Goal: Task Accomplishment & Management: Complete application form

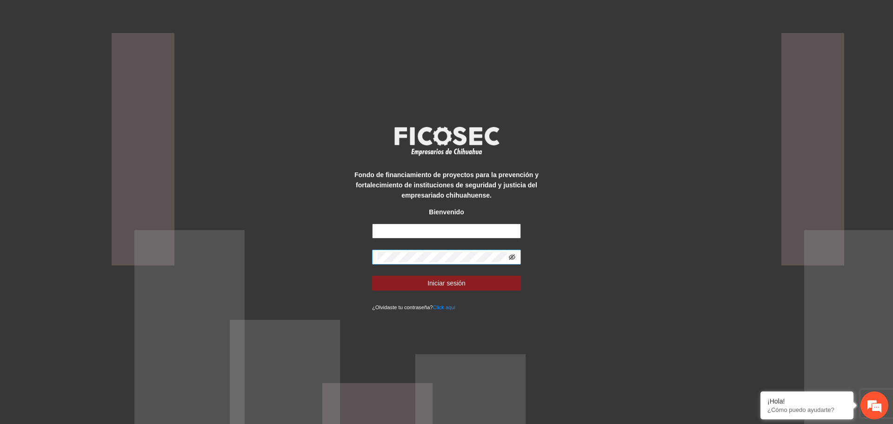
type input "**********"
click at [511, 259] on icon "eye-invisible" at bounding box center [512, 257] width 7 height 7
drag, startPoint x: 511, startPoint y: 259, endPoint x: 544, endPoint y: 305, distance: 56.3
click at [546, 308] on div "**********" at bounding box center [446, 212] width 893 height 424
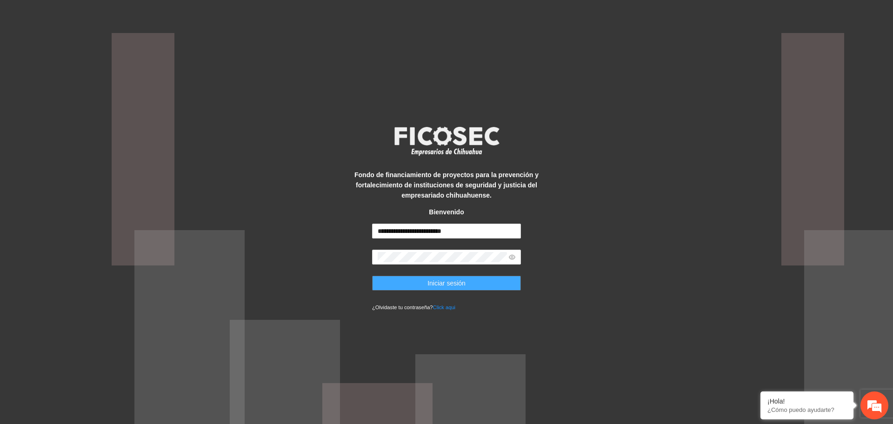
click at [395, 279] on button "Iniciar sesión" at bounding box center [446, 283] width 149 height 15
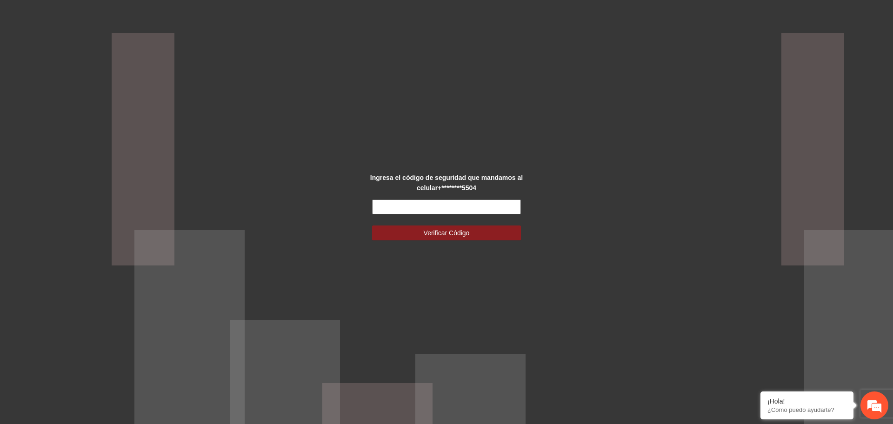
click at [485, 211] on input "text" at bounding box center [446, 207] width 149 height 15
type input "******"
click at [494, 232] on button "Verificar Código" at bounding box center [446, 233] width 149 height 15
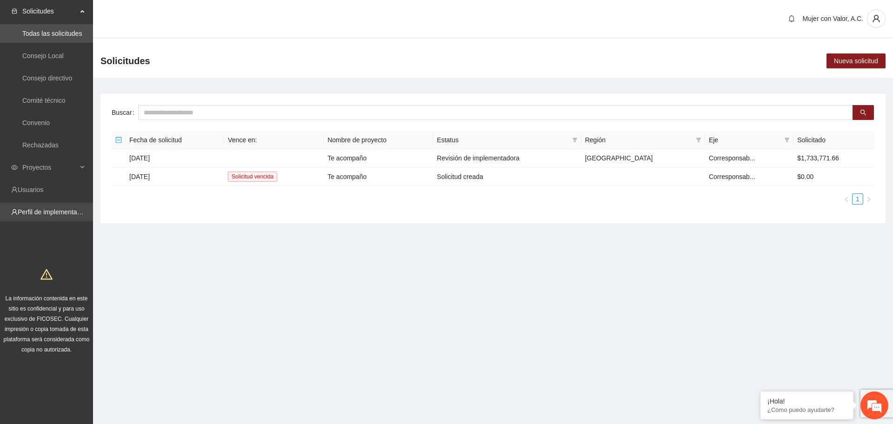
click at [70, 216] on link "Perfil de implementadora" at bounding box center [54, 211] width 73 height 7
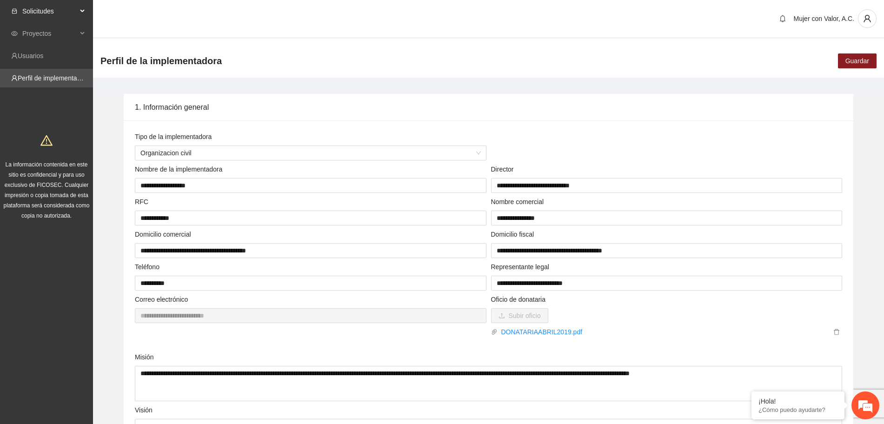
click at [51, 12] on span "Solicitudes" at bounding box center [49, 11] width 55 height 19
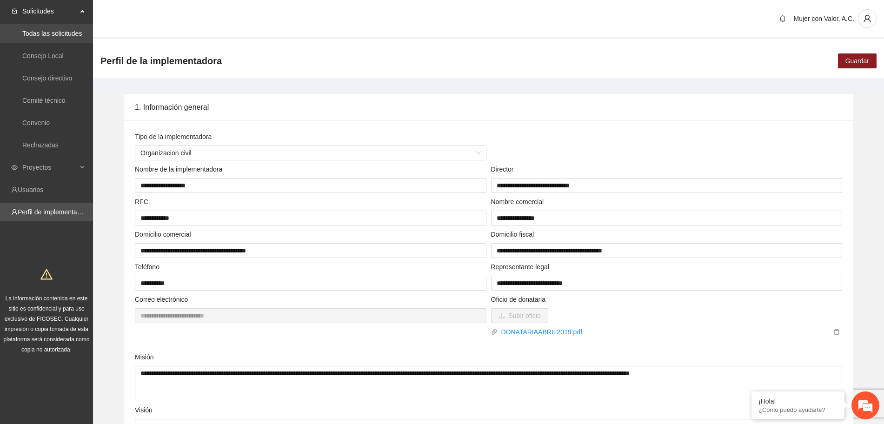
click at [54, 34] on link "Todas las solicitudes" at bounding box center [52, 33] width 60 height 7
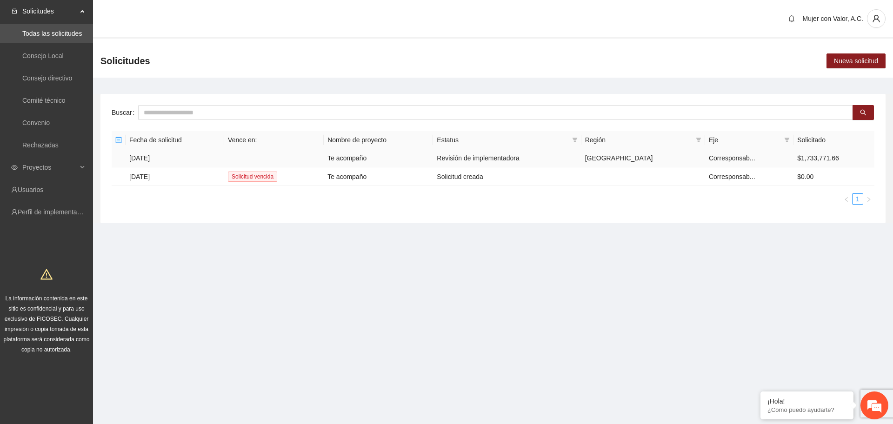
click at [299, 162] on td at bounding box center [274, 158] width 100 height 18
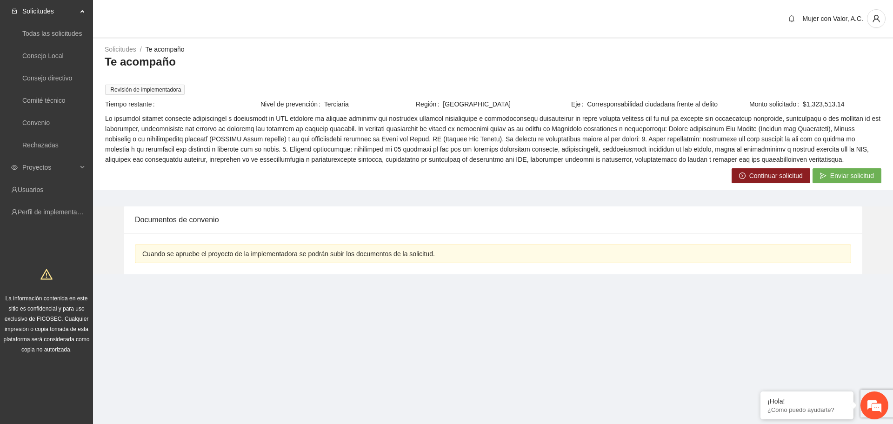
click at [748, 177] on button "Continuar solicitud" at bounding box center [771, 175] width 79 height 15
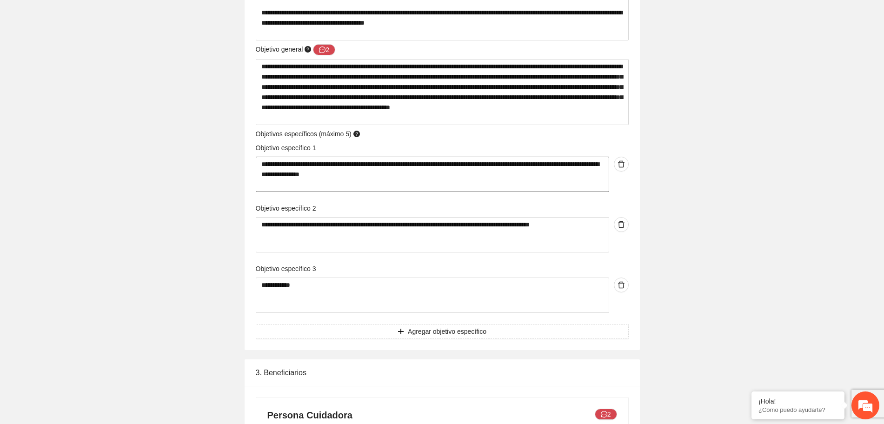
scroll to position [1221, 0]
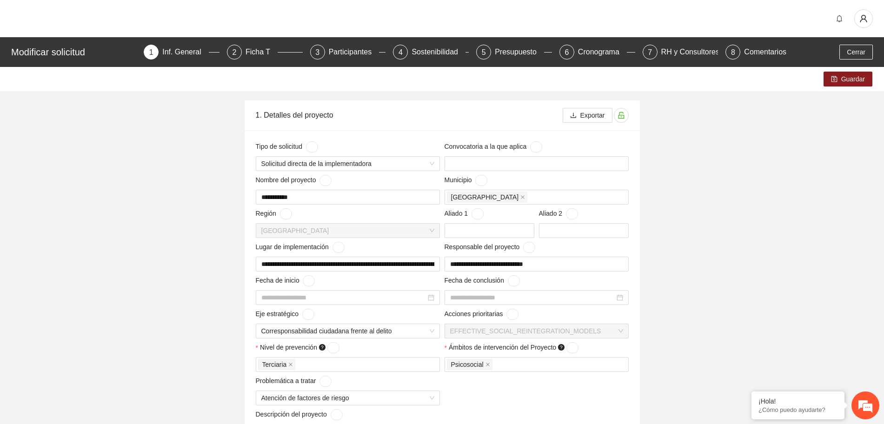
type input "**********"
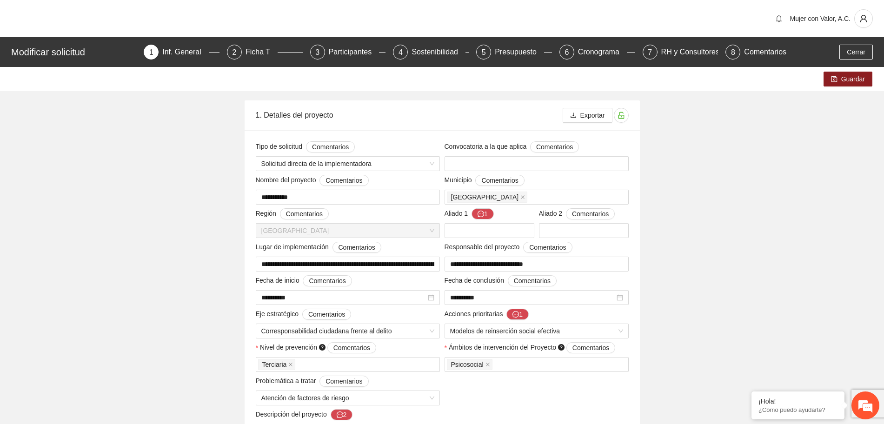
drag, startPoint x: 243, startPoint y: 213, endPoint x: 219, endPoint y: 203, distance: 26.3
click at [837, 77] on icon "save" at bounding box center [834, 79] width 6 height 6
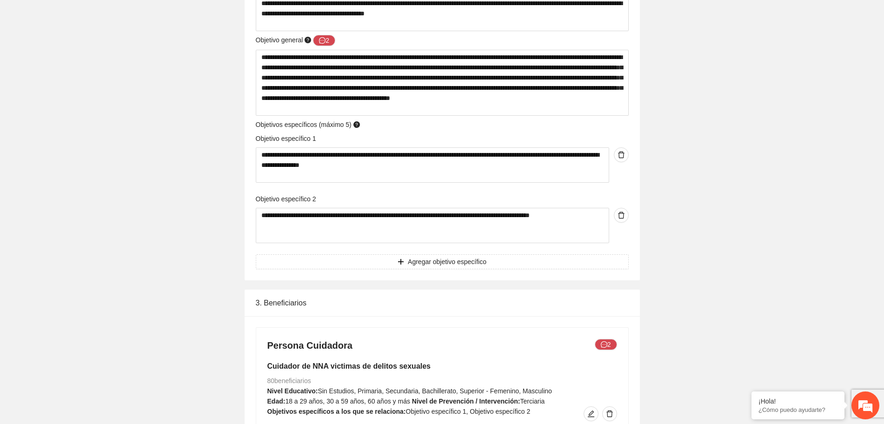
scroll to position [1195, 0]
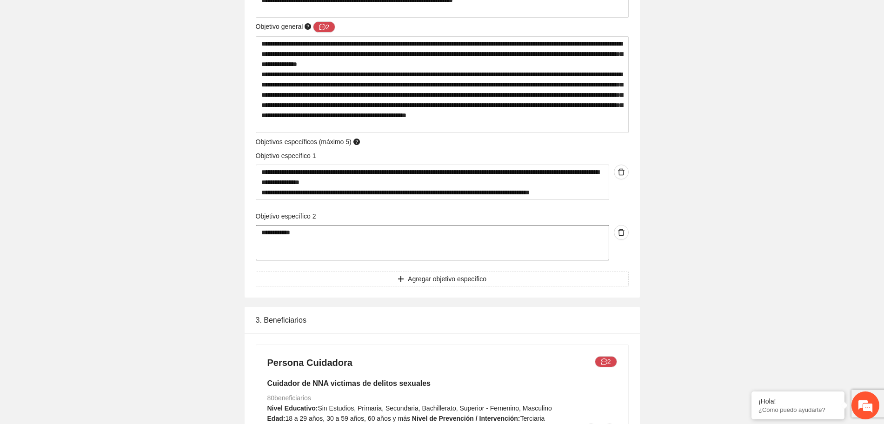
click at [346, 237] on textarea "**********" at bounding box center [432, 242] width 353 height 35
click at [462, 201] on div "**********" at bounding box center [442, 206] width 373 height 110
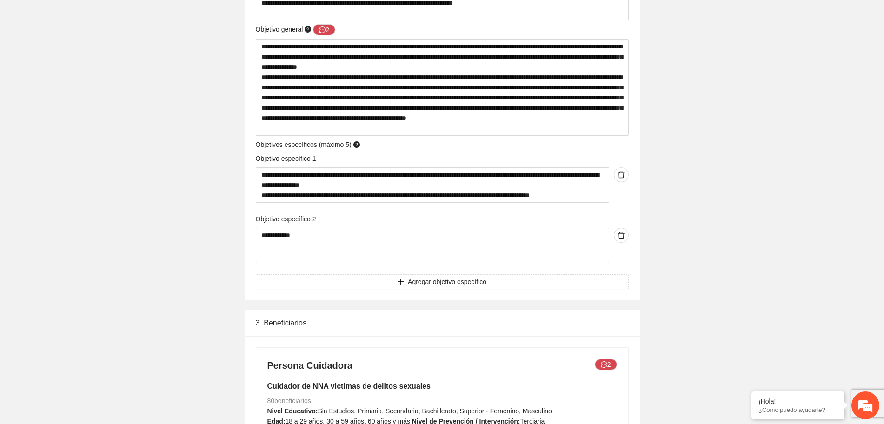
scroll to position [1335, 0]
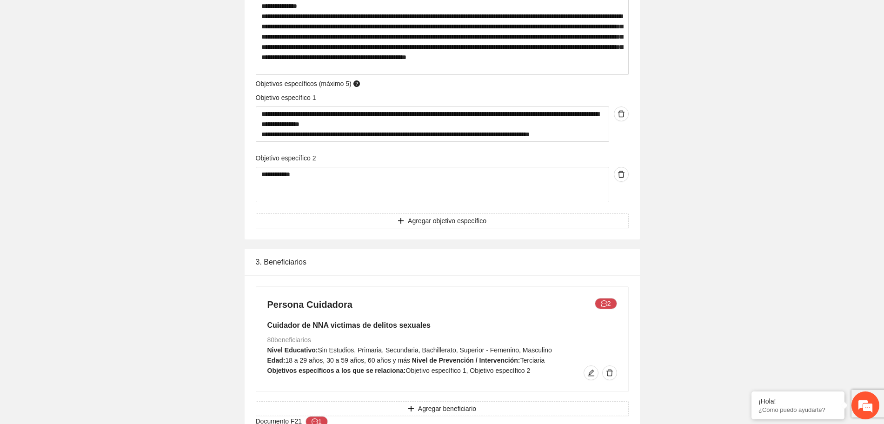
drag, startPoint x: 636, startPoint y: 147, endPoint x: 678, endPoint y: 91, distance: 70.1
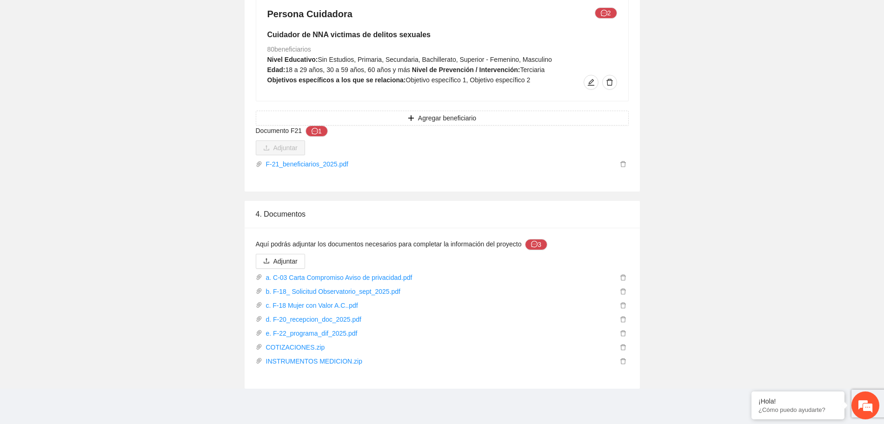
scroll to position [1567, 0]
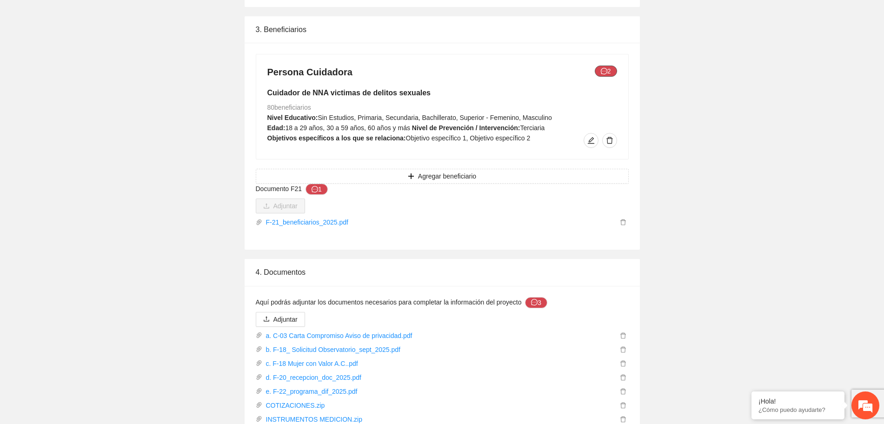
click at [607, 70] on icon "message" at bounding box center [604, 71] width 7 height 7
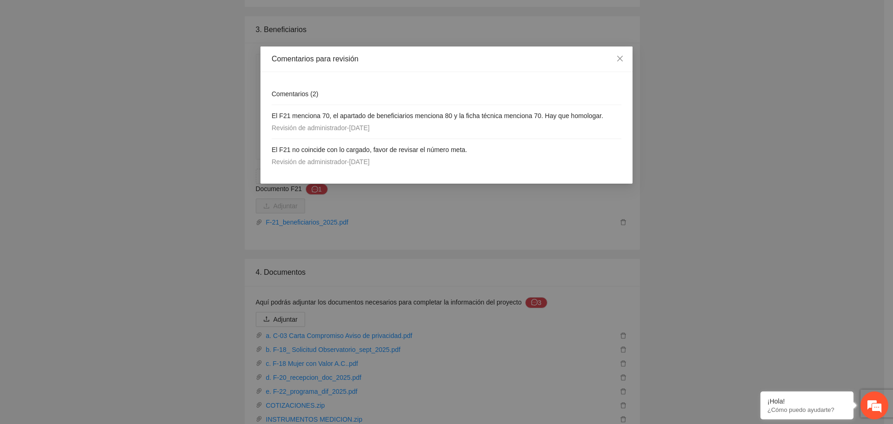
click at [607, 70] on div "Comentarios para revisión" at bounding box center [446, 60] width 372 height 26
click at [625, 53] on span "Close" at bounding box center [619, 59] width 25 height 25
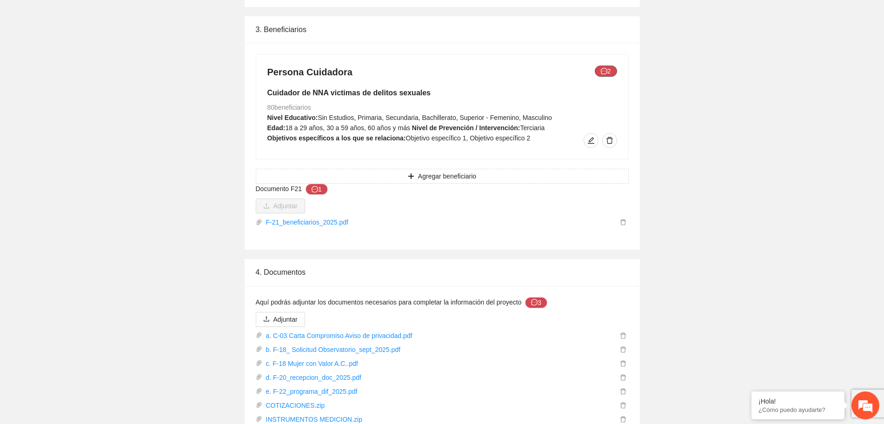
click at [613, 69] on button "2" at bounding box center [606, 71] width 22 height 11
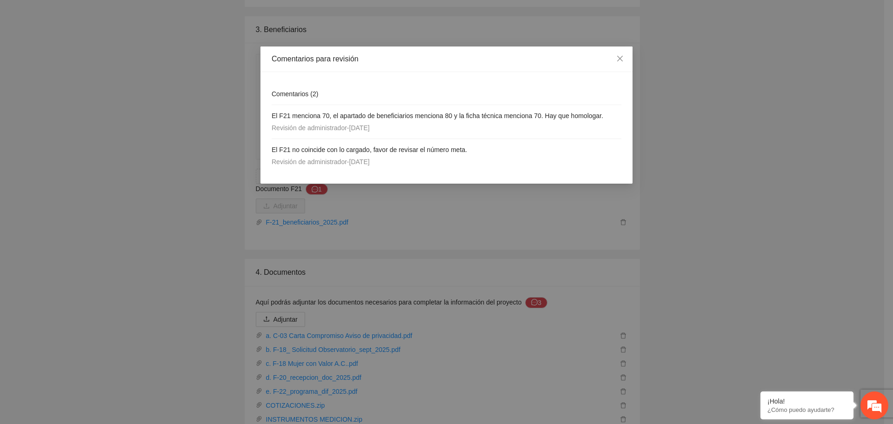
click at [662, 79] on div "Comentarios para revisión Comentarios ( 2 ) El F21 menciona 70, el apartado de …" at bounding box center [446, 212] width 893 height 424
click at [620, 59] on icon "close" at bounding box center [620, 59] width 6 height 6
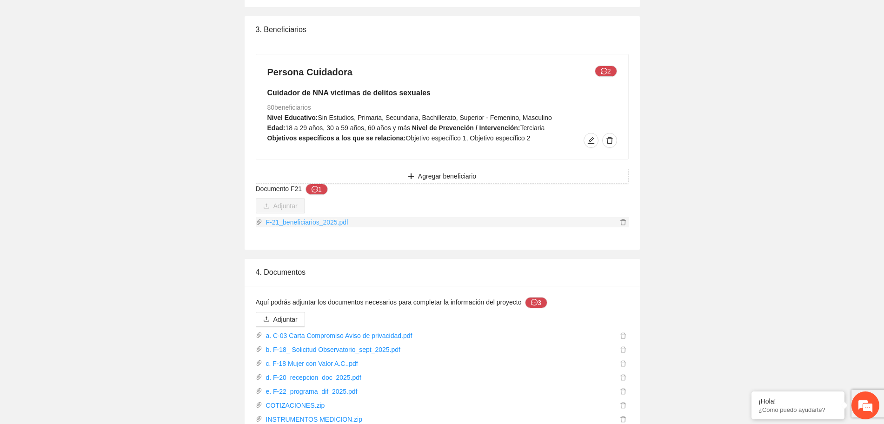
click at [324, 220] on link "F-21_beneficiarios_2025.pdf" at bounding box center [439, 222] width 355 height 10
click at [313, 187] on icon "message" at bounding box center [315, 189] width 7 height 7
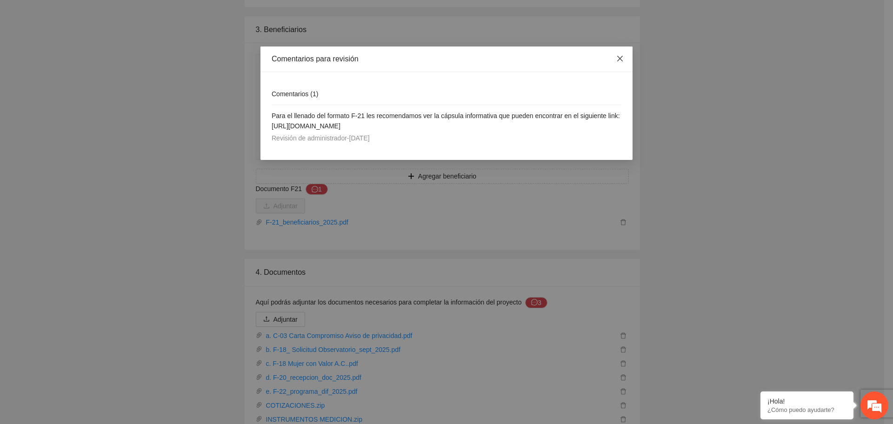
click at [617, 60] on icon "close" at bounding box center [619, 58] width 7 height 7
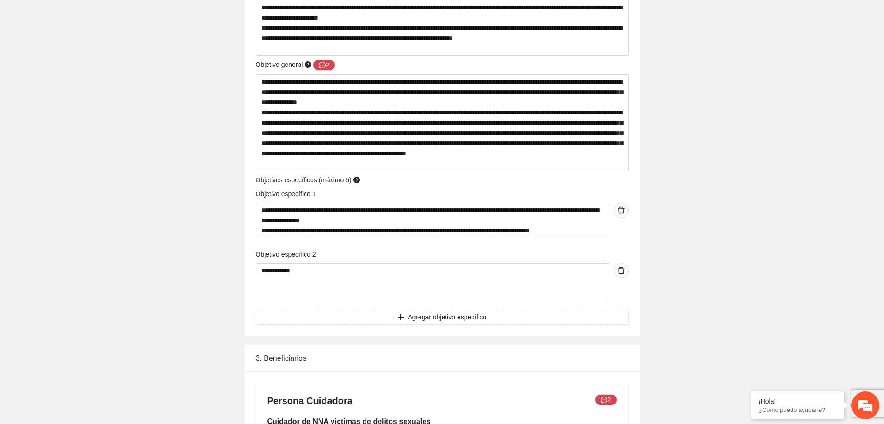
scroll to position [1219, 0]
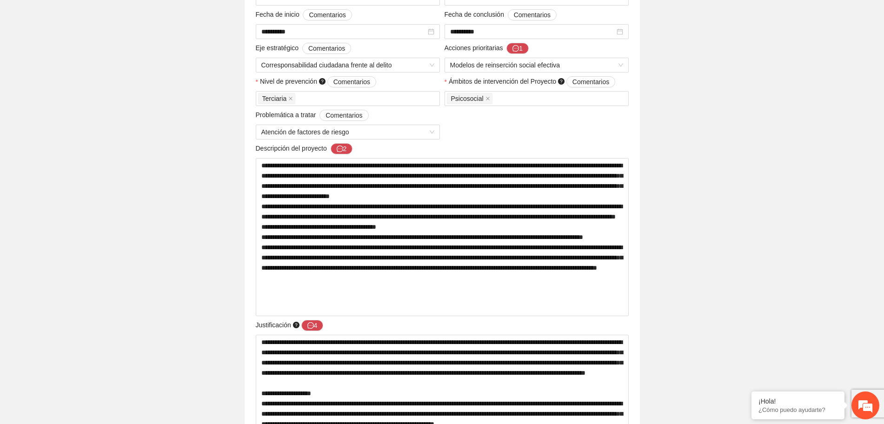
scroll to position [13, 0]
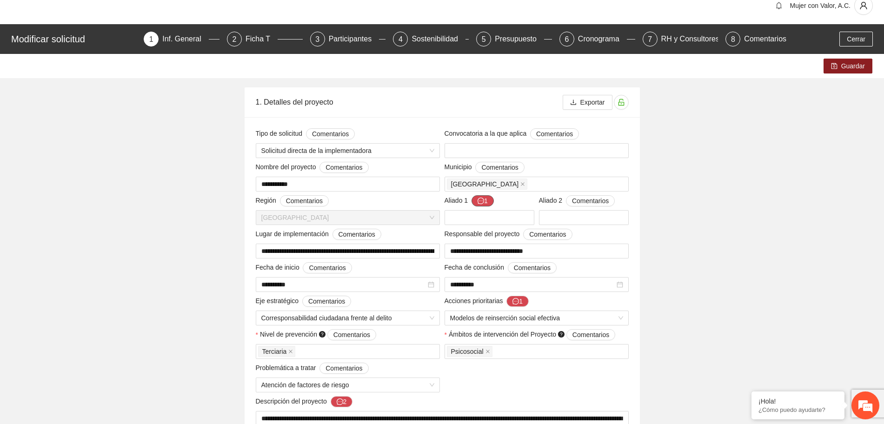
click at [480, 199] on icon "message" at bounding box center [481, 201] width 7 height 7
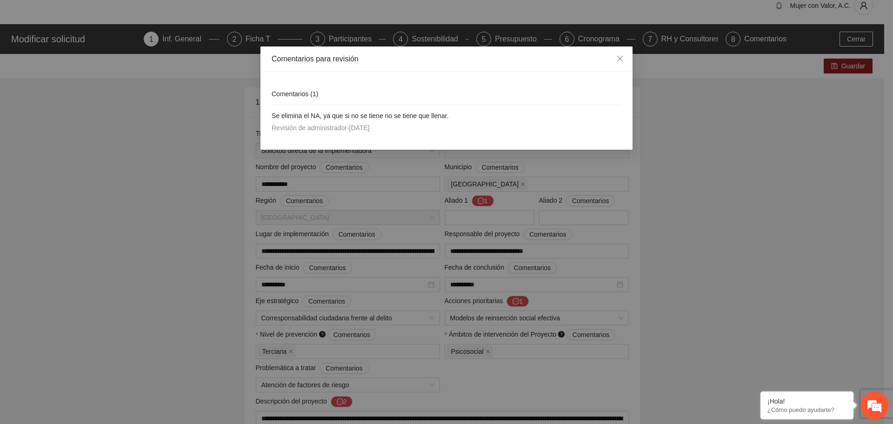
click at [797, 202] on div "Comentarios para revisión Comentarios ( 1 ) Se elimina el NA, ya que si no se t…" at bounding box center [446, 212] width 893 height 424
click at [620, 54] on span "Close" at bounding box center [619, 59] width 25 height 25
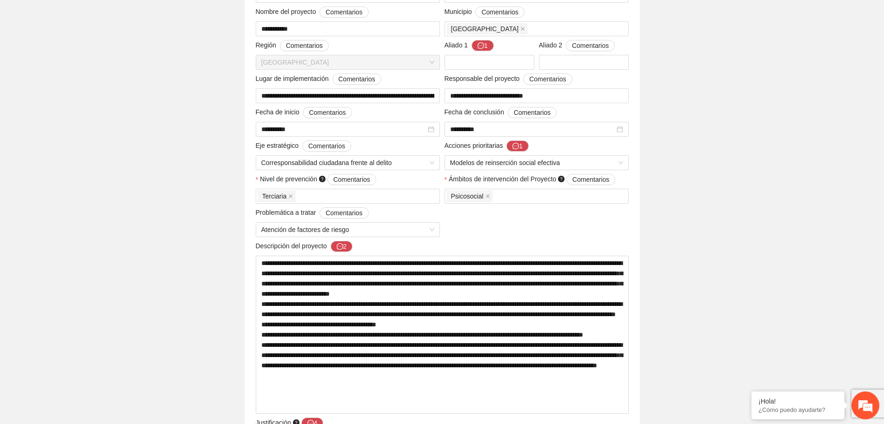
scroll to position [187, 0]
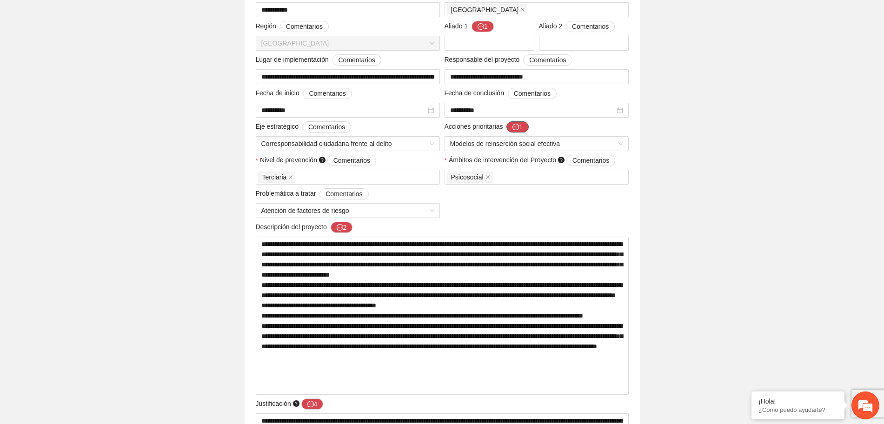
click at [525, 126] on button "1" at bounding box center [517, 126] width 22 height 11
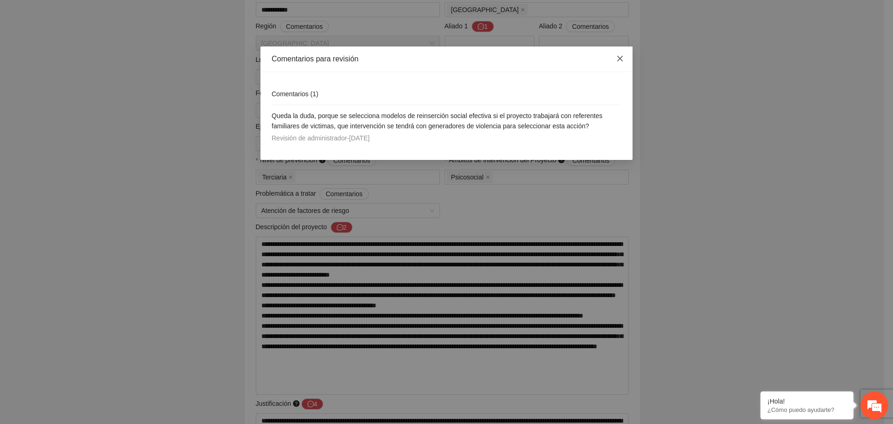
click at [623, 60] on icon "close" at bounding box center [619, 58] width 7 height 7
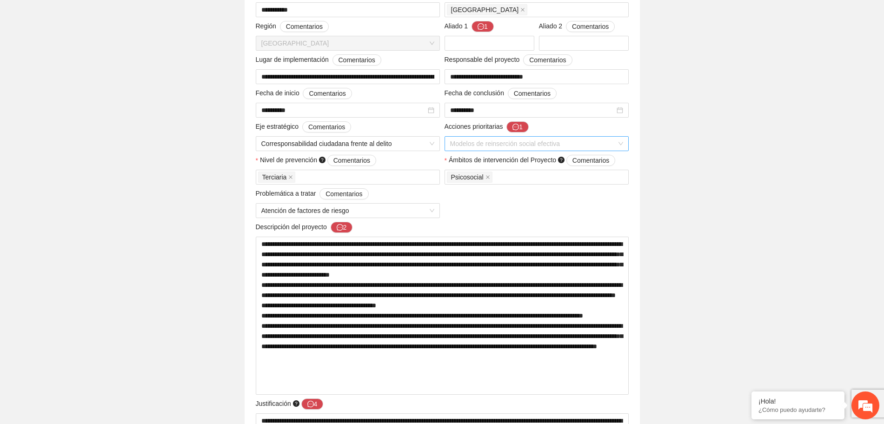
click at [620, 140] on span "Modelos de reinserción social efectiva" at bounding box center [536, 144] width 173 height 14
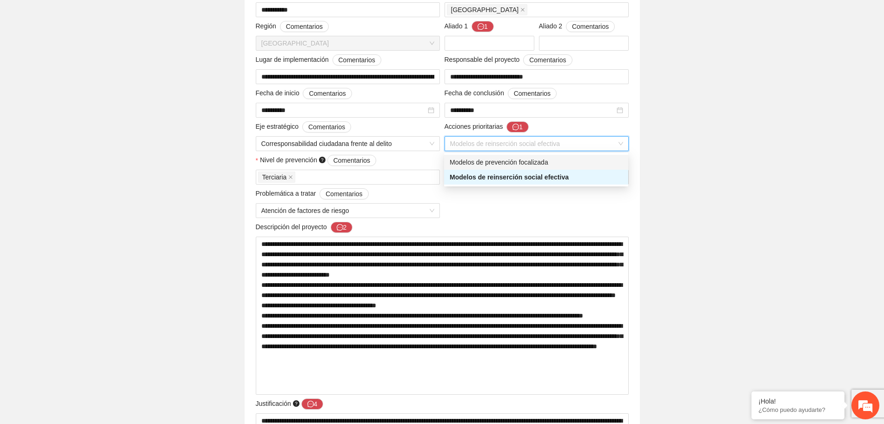
click at [536, 162] on div "Modelos de prevención focalizada" at bounding box center [536, 162] width 173 height 10
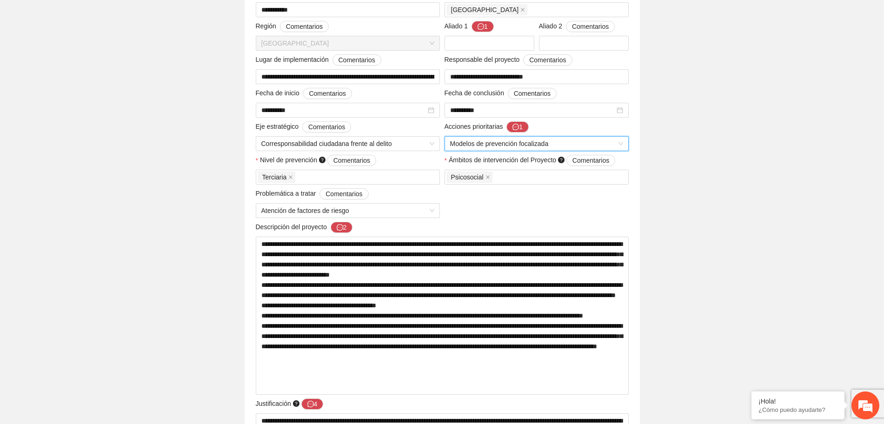
click at [654, 180] on div "**********" at bounding box center [442, 430] width 442 height 1035
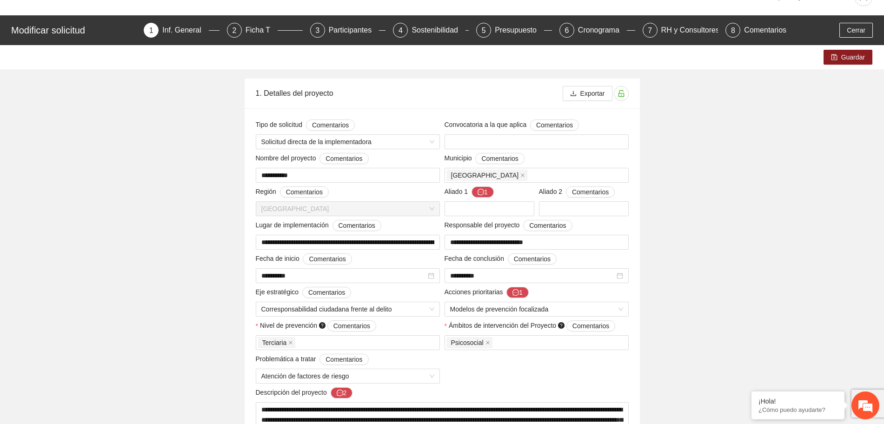
scroll to position [0, 0]
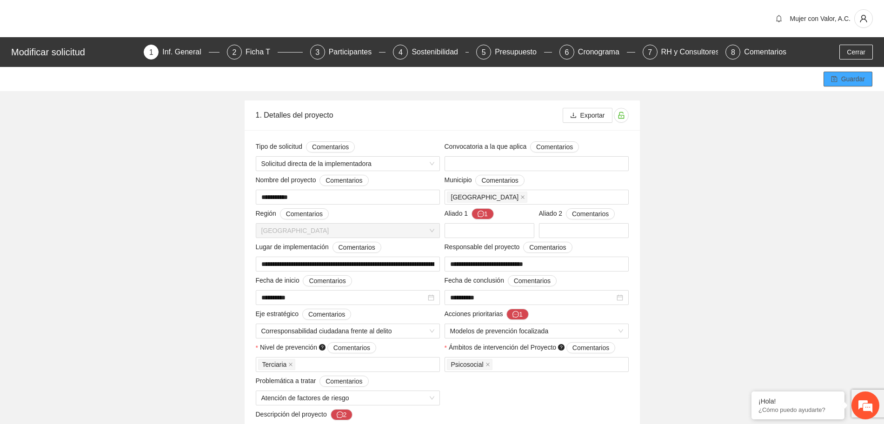
click at [854, 80] on span "Guardar" at bounding box center [853, 79] width 24 height 10
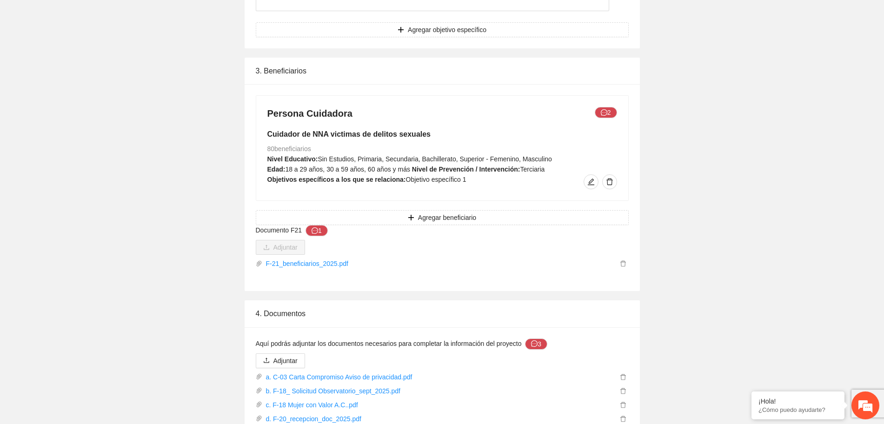
scroll to position [1626, 0]
